Goal: Information Seeking & Learning: Find specific fact

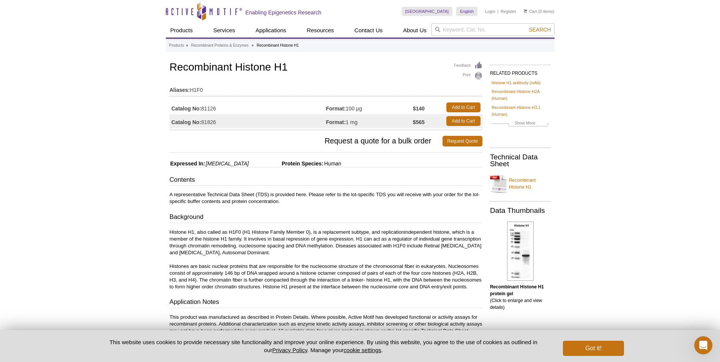
drag, startPoint x: 226, startPoint y: 112, endPoint x: 204, endPoint y: 109, distance: 21.9
click at [204, 109] on td "Catalog No: 81126" at bounding box center [248, 108] width 156 height 14
copy td "81126"
drag, startPoint x: 295, startPoint y: 61, endPoint x: 166, endPoint y: 63, distance: 129.1
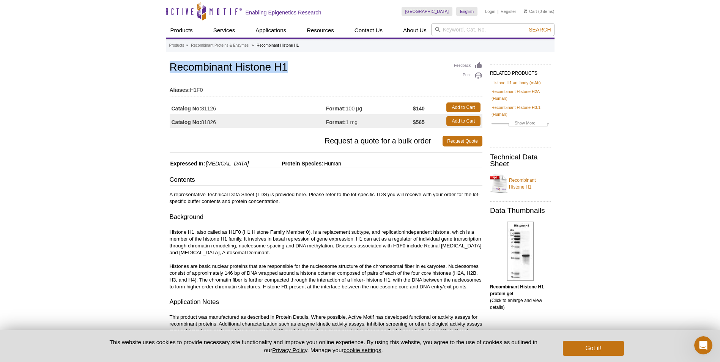
copy h1 "Recombinant Histone H1"
click at [262, 91] on td "Aliases: H1F0" at bounding box center [326, 88] width 313 height 12
drag, startPoint x: 364, startPoint y: 108, endPoint x: 349, endPoint y: 108, distance: 15.9
click at [349, 108] on td "Format: 100 µg" at bounding box center [369, 108] width 87 height 14
drag, startPoint x: 317, startPoint y: 165, endPoint x: 297, endPoint y: 164, distance: 19.8
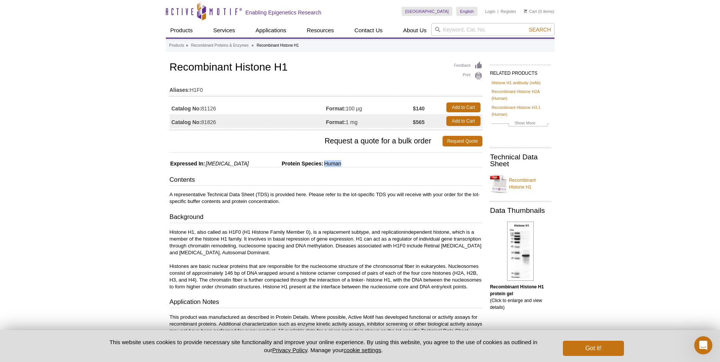
drag, startPoint x: 297, startPoint y: 164, endPoint x: 208, endPoint y: 164, distance: 89.2
click at [323, 279] on p "Histone H1, also called as H1F0 (H1 Histone Family Member 0), is a replacement …" at bounding box center [326, 260] width 313 height 62
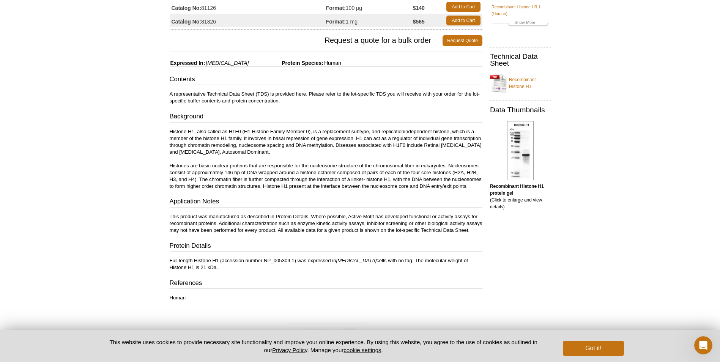
scroll to position [114, 0]
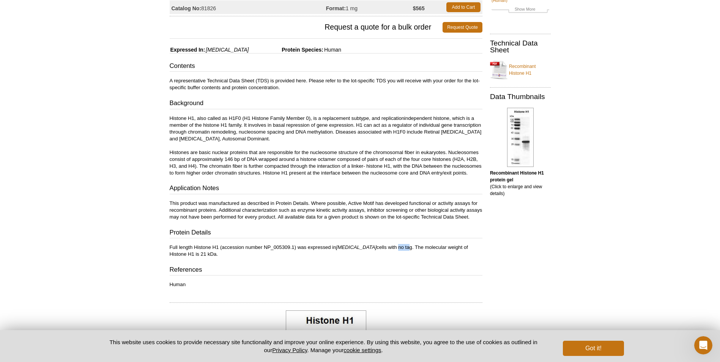
drag, startPoint x: 383, startPoint y: 253, endPoint x: 372, endPoint y: 254, distance: 10.3
click at [372, 254] on p "Full length Histone H1 (accession number NP_005309.1) was expressed in E. coli …" at bounding box center [326, 251] width 313 height 14
drag, startPoint x: 372, startPoint y: 254, endPoint x: 372, endPoint y: 267, distance: 12.9
click at [372, 267] on div "Contents A representative Technical Data Sheet (TDS) is provided here. Please r…" at bounding box center [326, 175] width 313 height 227
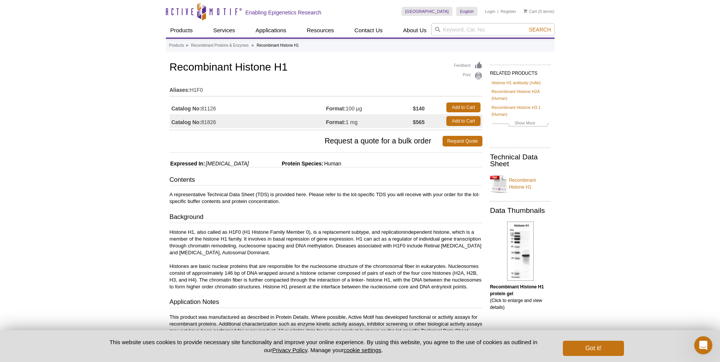
drag, startPoint x: 364, startPoint y: 108, endPoint x: 349, endPoint y: 106, distance: 15.7
click at [349, 106] on td "Format: 100 µg" at bounding box center [369, 108] width 87 height 14
click at [461, 30] on input "search" at bounding box center [492, 29] width 123 height 13
type input "gak"
click at [527, 26] on button "Search" at bounding box center [540, 29] width 27 height 7
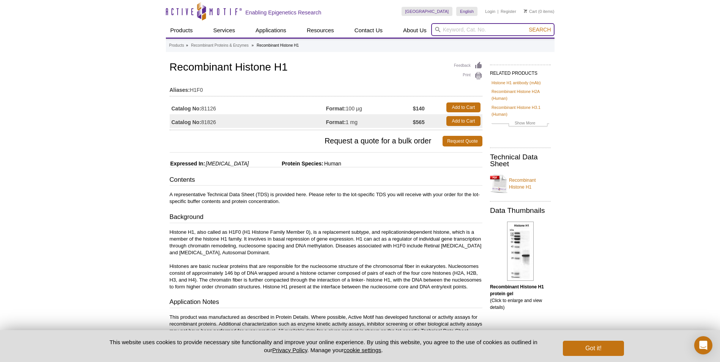
click at [468, 28] on input "search" at bounding box center [492, 29] width 123 height 13
type input "histone h3"
click at [527, 26] on button "Search" at bounding box center [540, 29] width 27 height 7
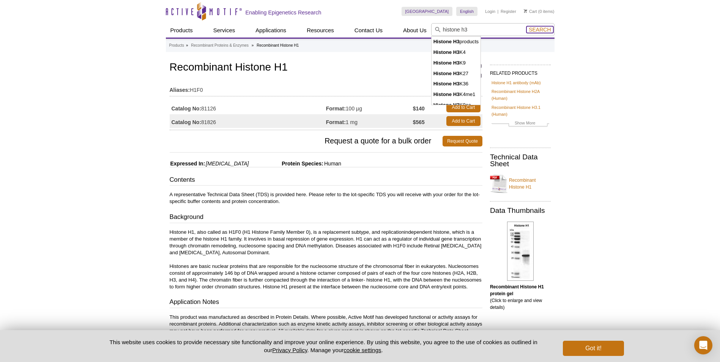
click at [545, 29] on span "Search" at bounding box center [540, 30] width 22 height 6
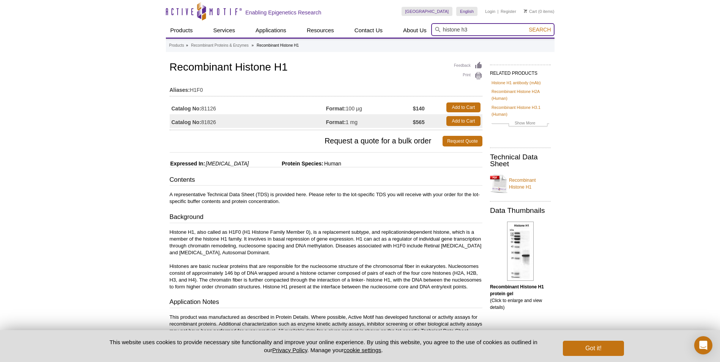
click at [482, 30] on input "histone h3" at bounding box center [492, 29] width 123 height 13
click at [498, 39] on header "Active Motif Logo Enabling Epigenetics Research 0 Search Skip to content Active…" at bounding box center [360, 19] width 389 height 39
click at [496, 32] on input "histone h3" at bounding box center [492, 29] width 123 height 13
